Goal: Navigation & Orientation: Find specific page/section

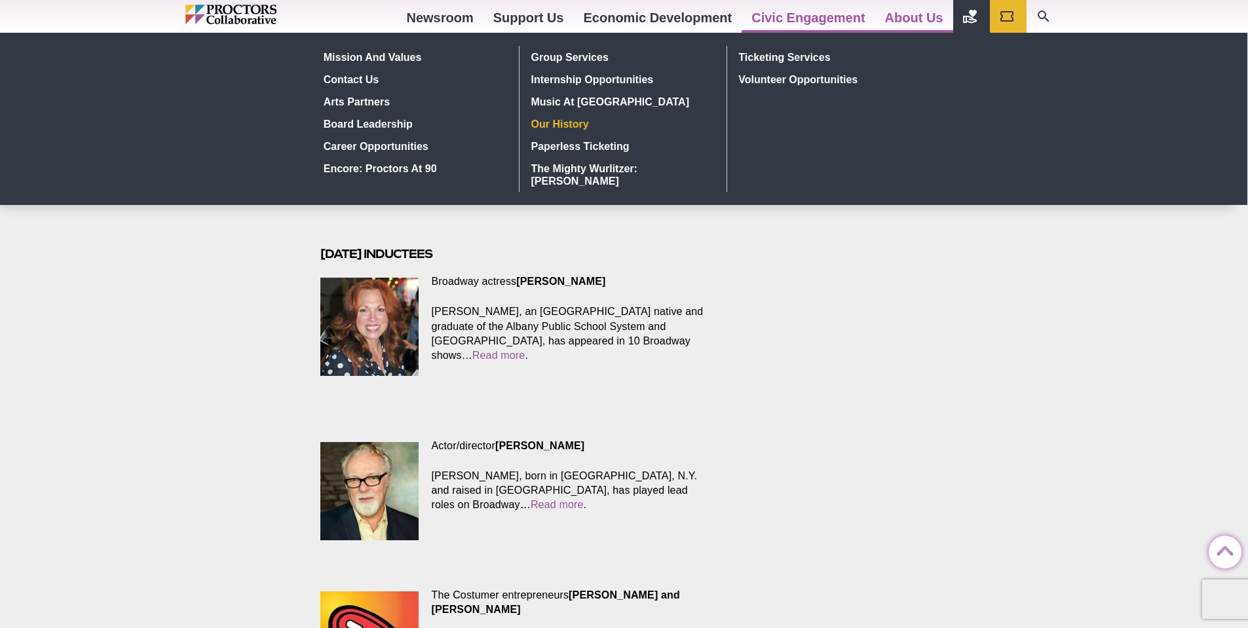
click at [557, 123] on link "Our history" at bounding box center [621, 124] width 191 height 22
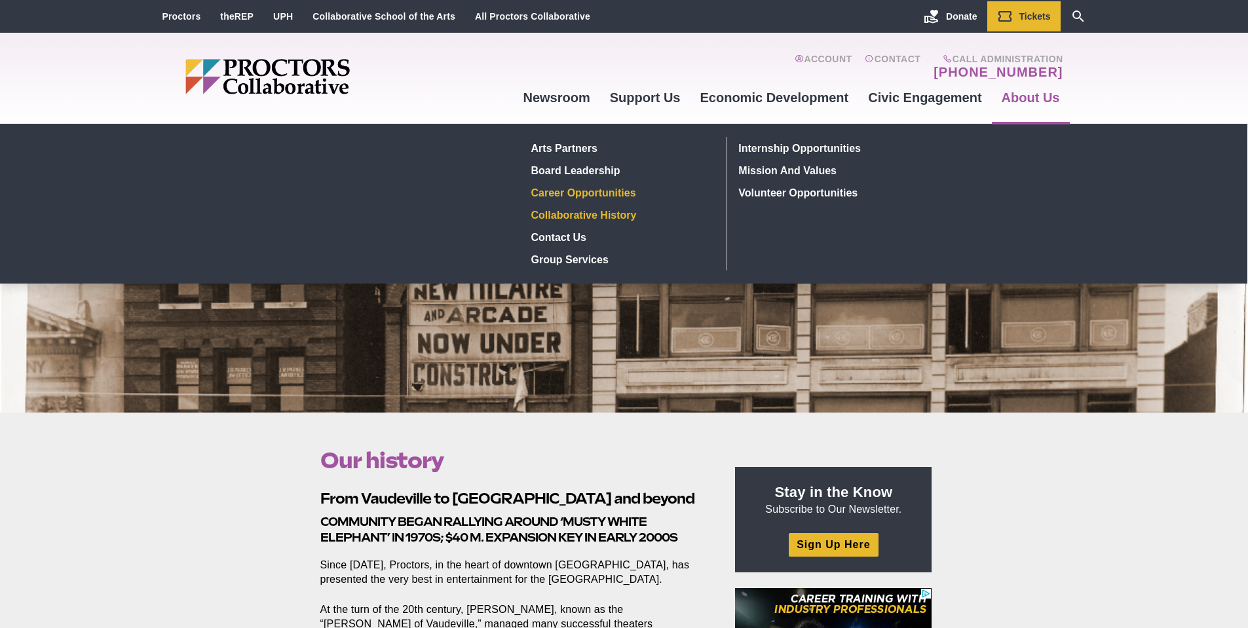
click at [587, 187] on link "Career Opportunities" at bounding box center [621, 193] width 191 height 22
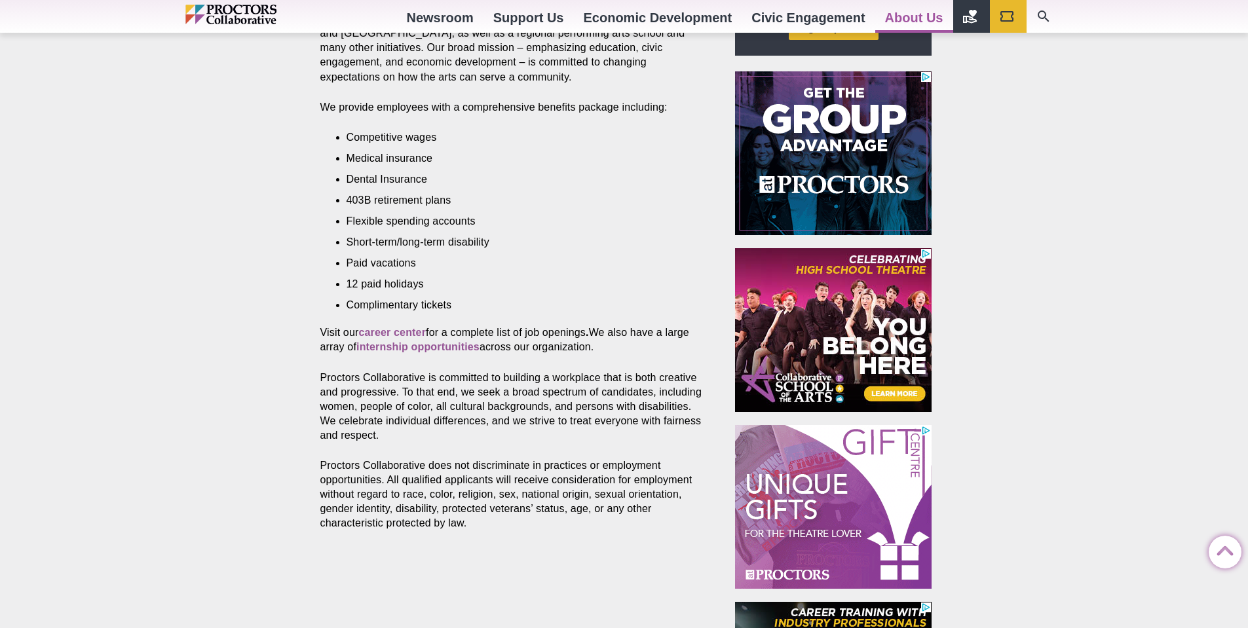
scroll to position [541, 0]
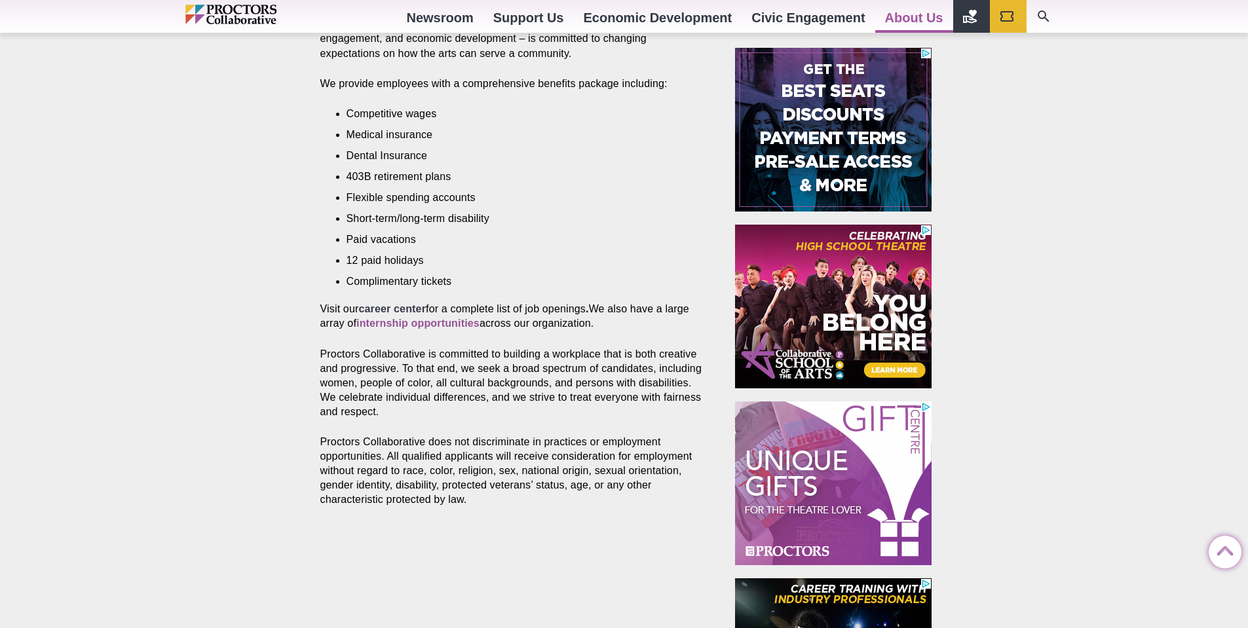
click at [387, 309] on strong "career center" at bounding box center [392, 308] width 68 height 11
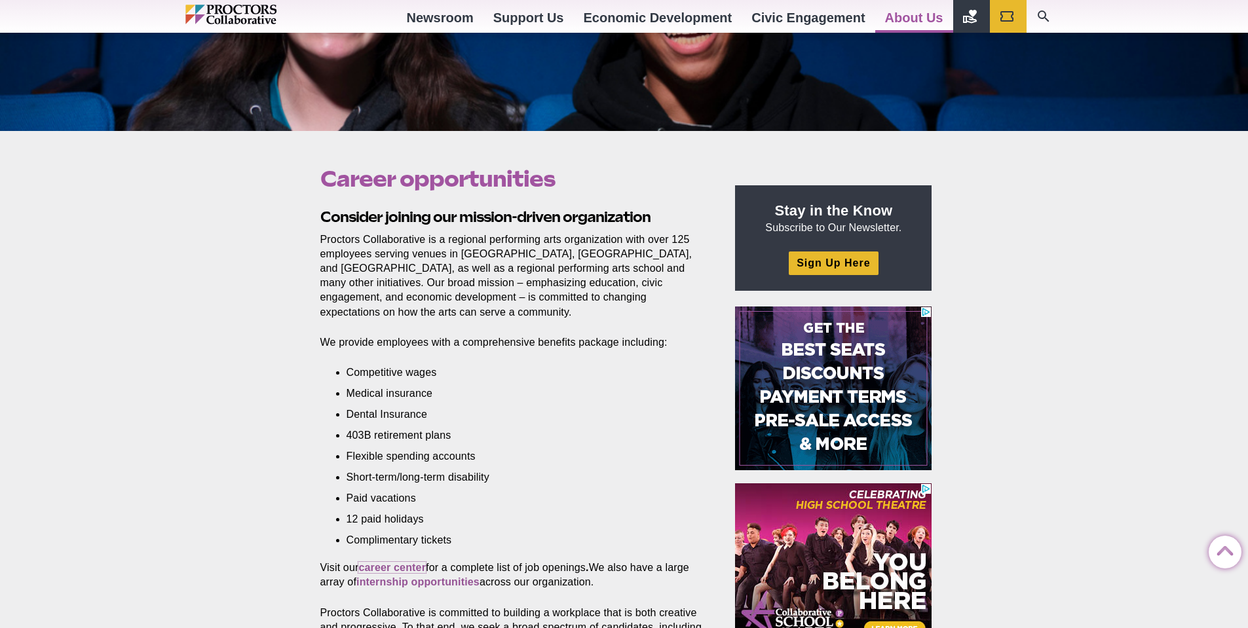
scroll to position [0, 0]
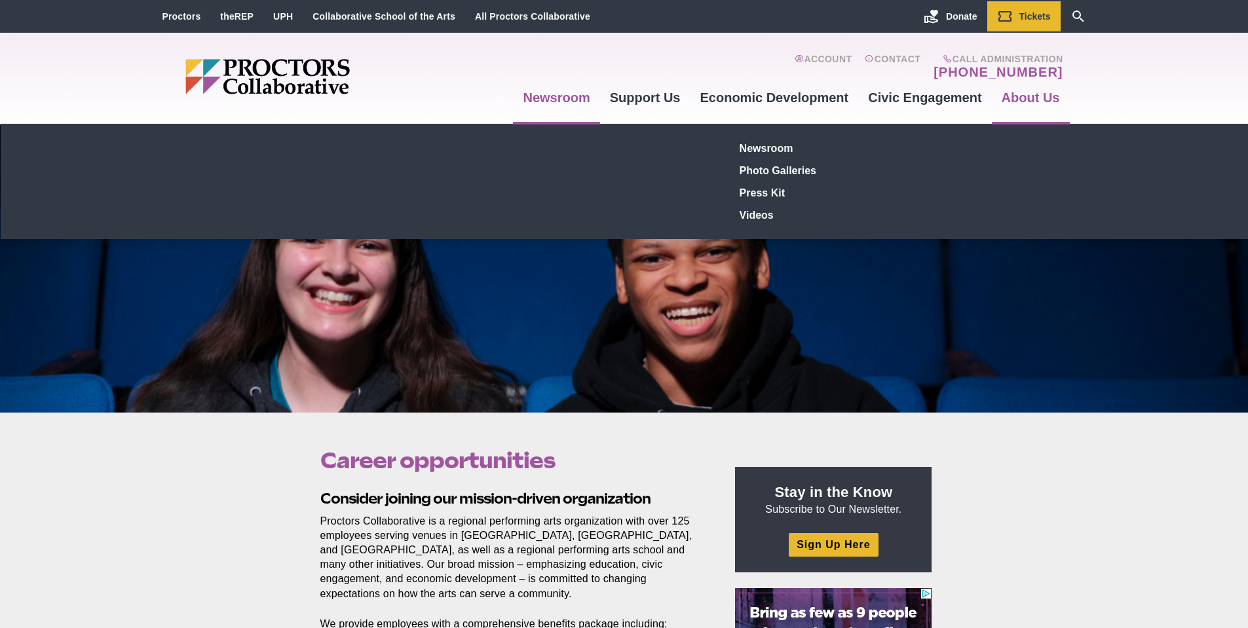
click at [573, 104] on link "Newsroom" at bounding box center [556, 97] width 87 height 35
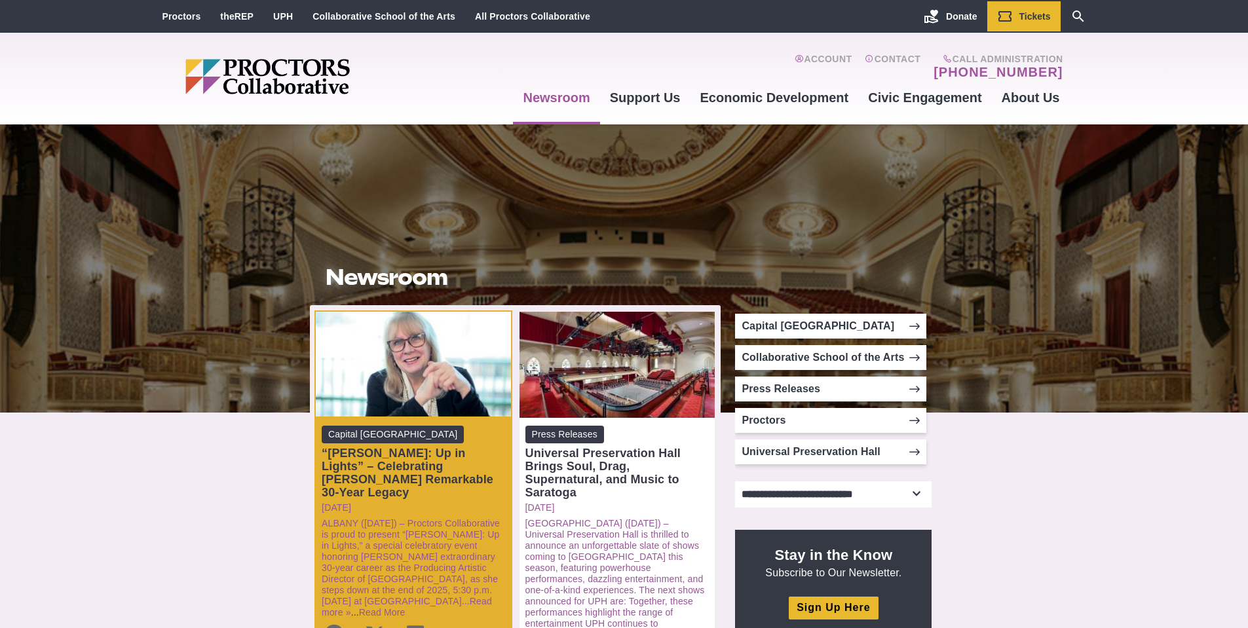
click at [408, 494] on div "“Maggie: Up in Lights” – Celebrating Maggie Mancinelli-Cahill’s Remarkable 30-Y…" at bounding box center [414, 473] width 184 height 52
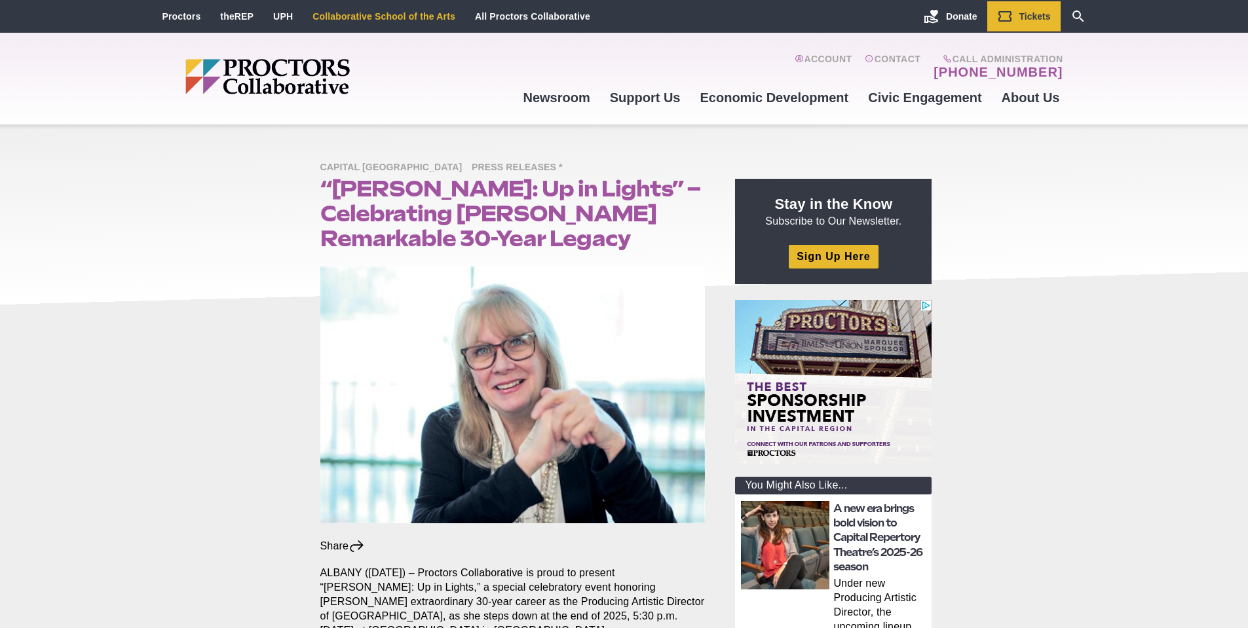
click at [417, 14] on link "Collaborative School of the Arts" at bounding box center [384, 16] width 143 height 10
